Goal: Task Accomplishment & Management: Complete application form

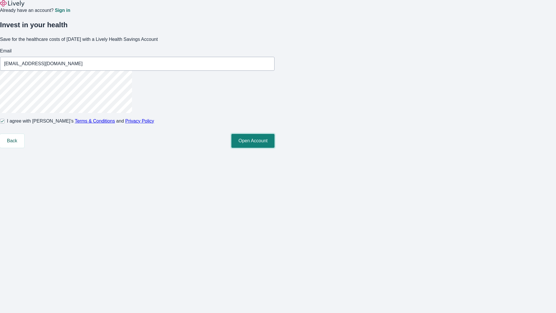
click at [275, 148] on button "Open Account" at bounding box center [252, 141] width 43 height 14
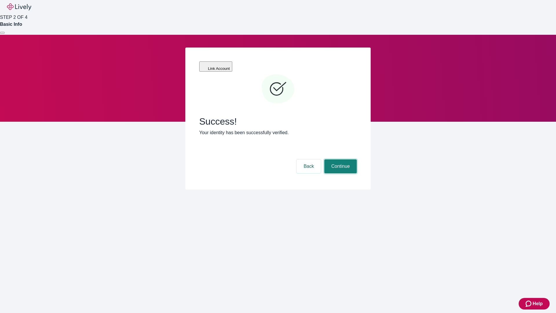
click at [340, 159] on button "Continue" at bounding box center [340, 166] width 32 height 14
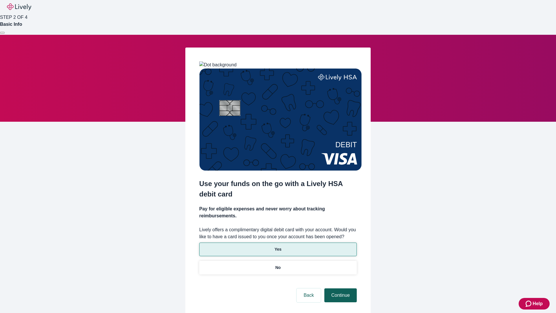
click at [278, 246] on p "Yes" at bounding box center [278, 249] width 7 height 6
click at [340, 288] on button "Continue" at bounding box center [340, 295] width 32 height 14
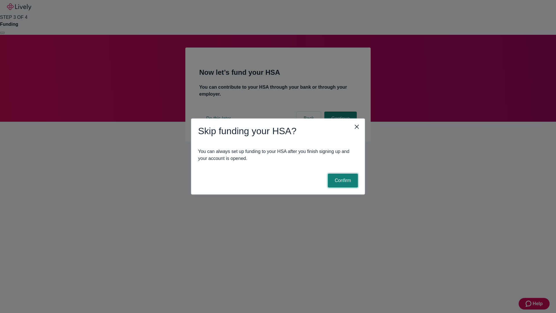
click at [342, 180] on button "Confirm" at bounding box center [343, 180] width 30 height 14
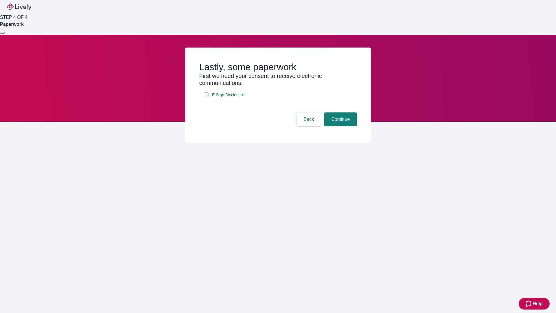
click at [206, 97] on input "E-Sign Disclosure" at bounding box center [206, 94] width 5 height 5
checkbox input "true"
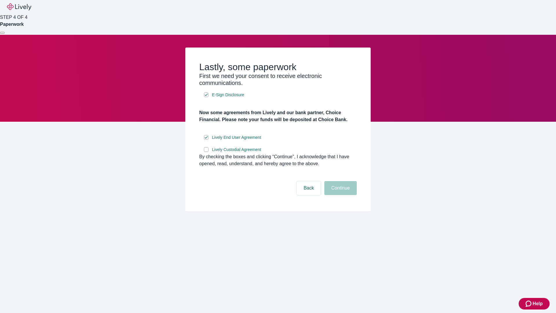
click at [206, 152] on input "Lively Custodial Agreement" at bounding box center [206, 149] width 5 height 5
checkbox input "true"
click at [340, 195] on button "Continue" at bounding box center [340, 188] width 32 height 14
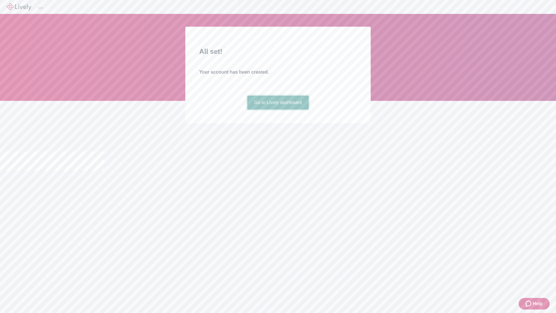
click at [278, 109] on link "Go to Lively dashboard" at bounding box center [278, 103] width 62 height 14
